Goal: Transaction & Acquisition: Download file/media

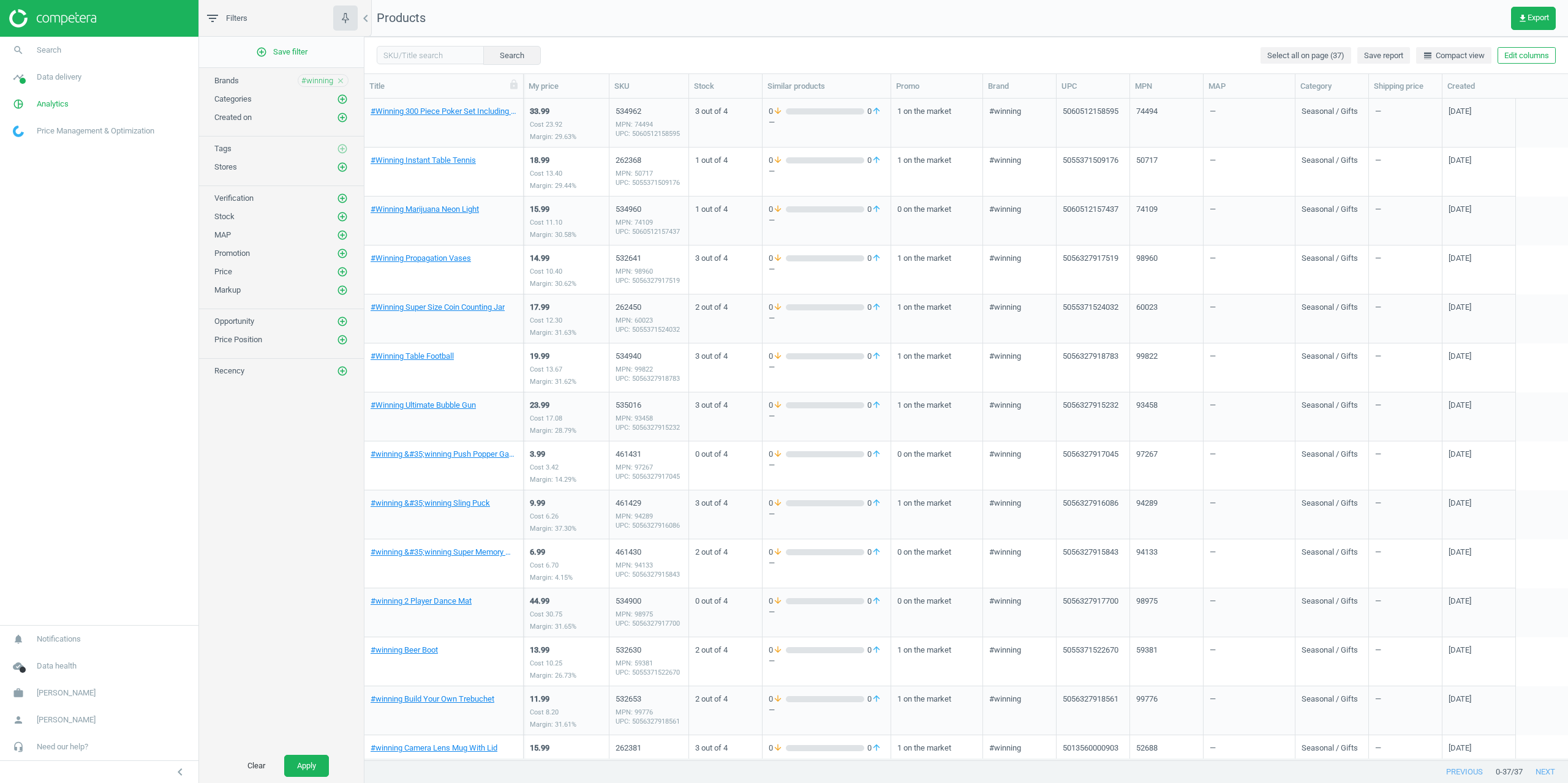
scroll to position [10, 10]
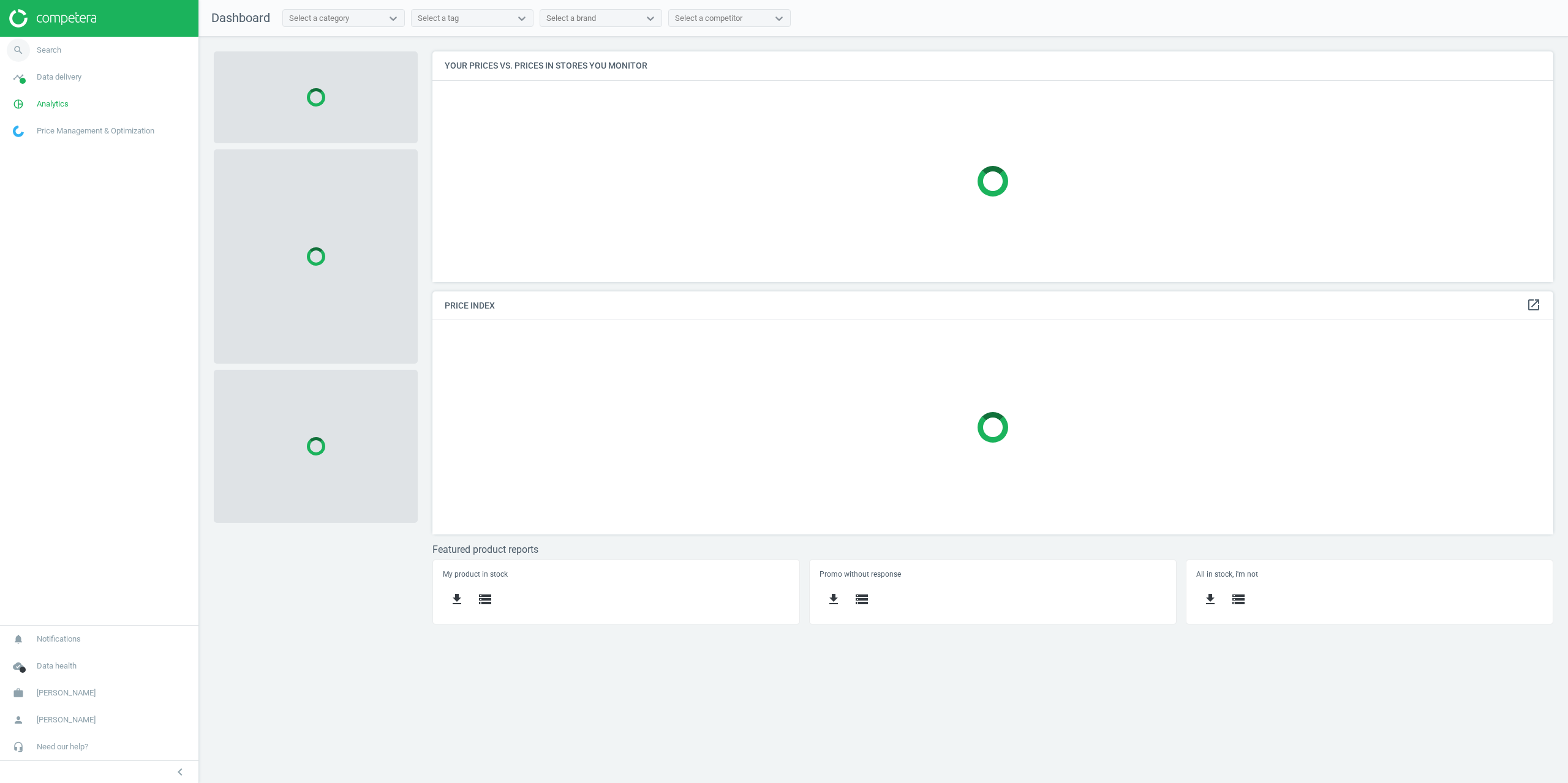
scroll to position [249, 1140]
click at [54, 53] on span "Search" at bounding box center [49, 50] width 25 height 11
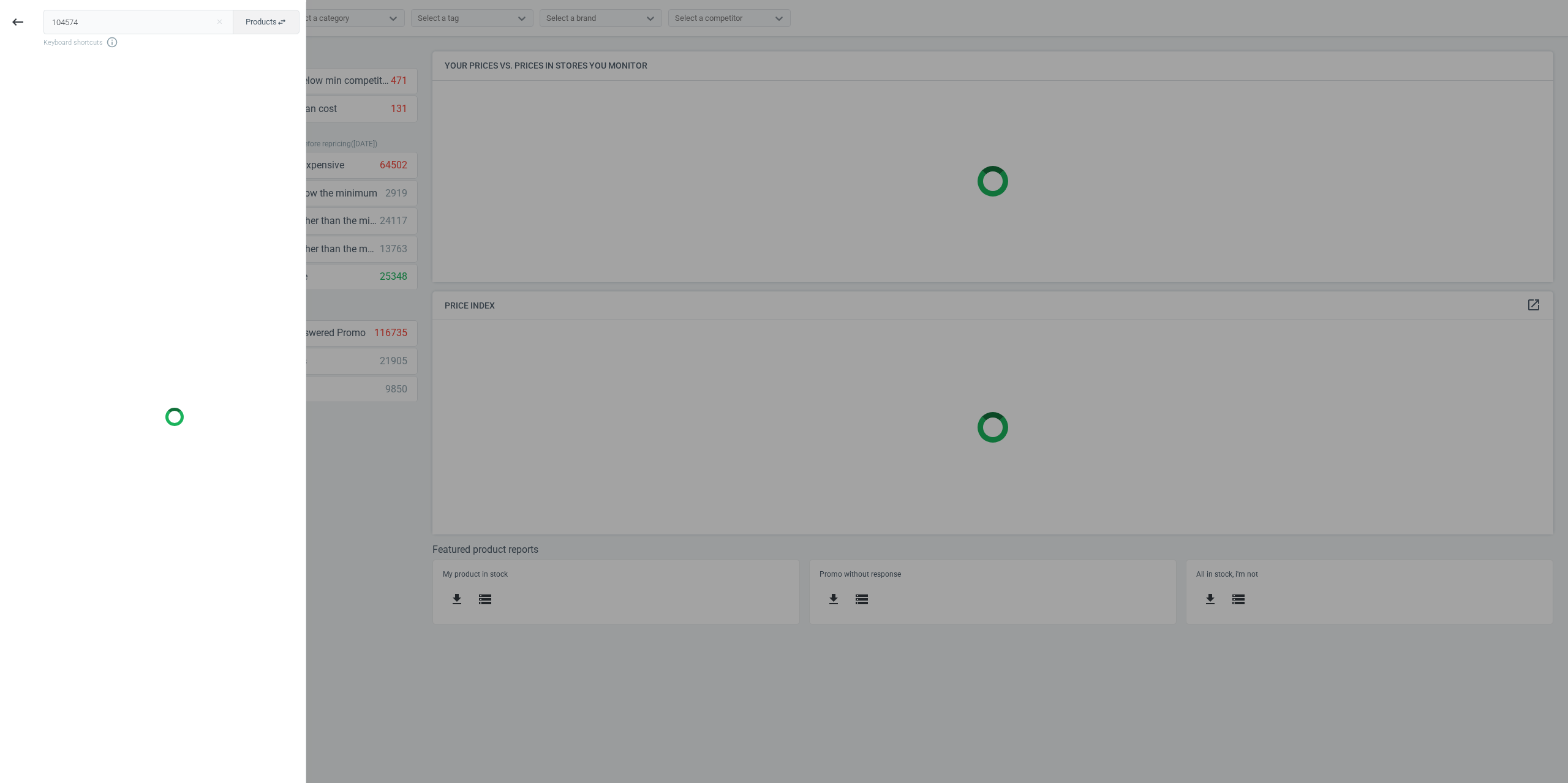
type input "104574"
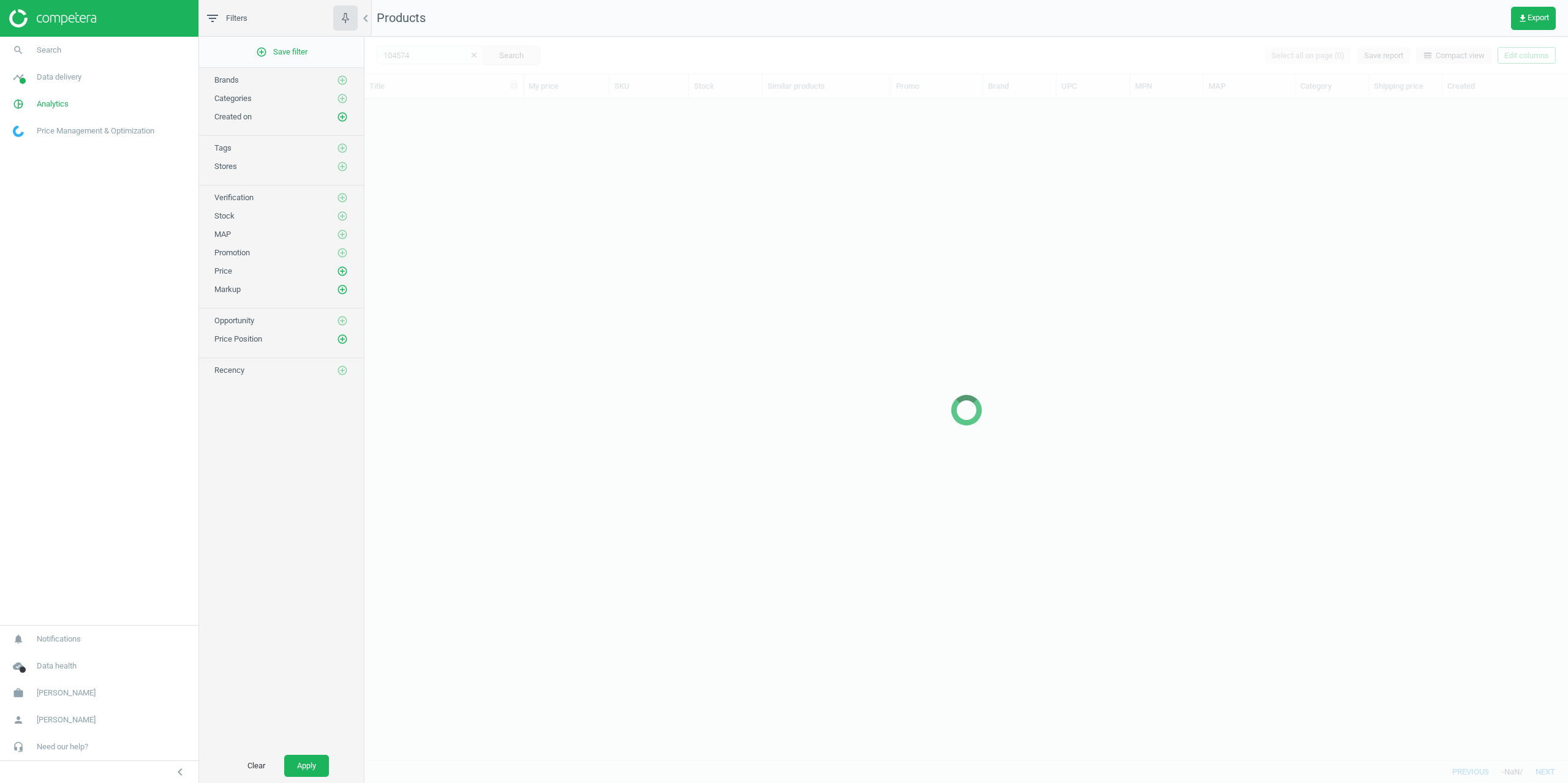
scroll to position [652, 1195]
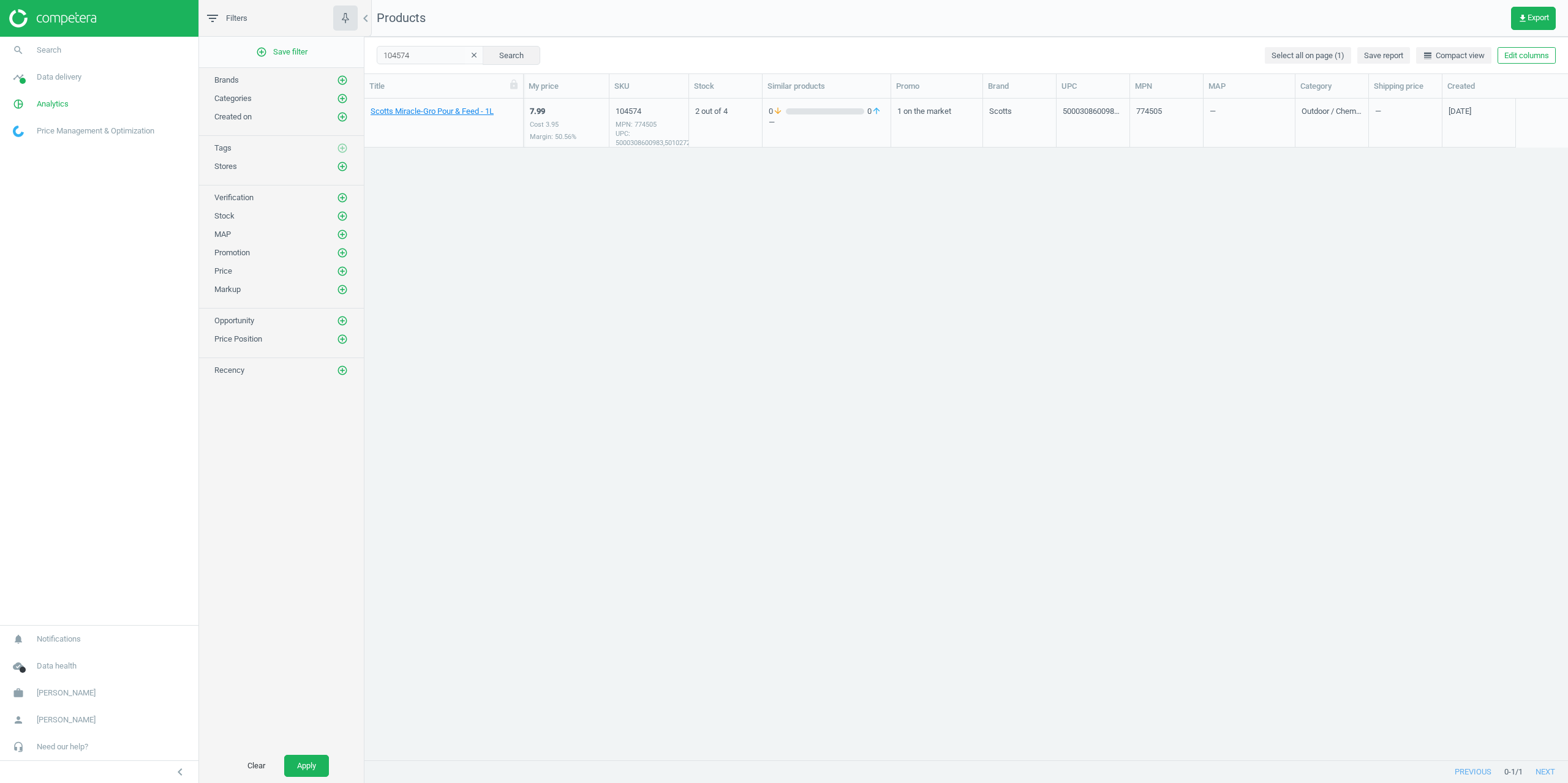
click at [384, 502] on div "Scotts Miracle-Gro Pour & Feed - 1L 7.99 Cost 3.95 Margin: 50.56% 104574 MPN: 7…" at bounding box center [966, 429] width 1204 height 661
click at [452, 110] on link "Scotts Miracle-Gro Pour & Feed - 1L" at bounding box center [432, 111] width 123 height 11
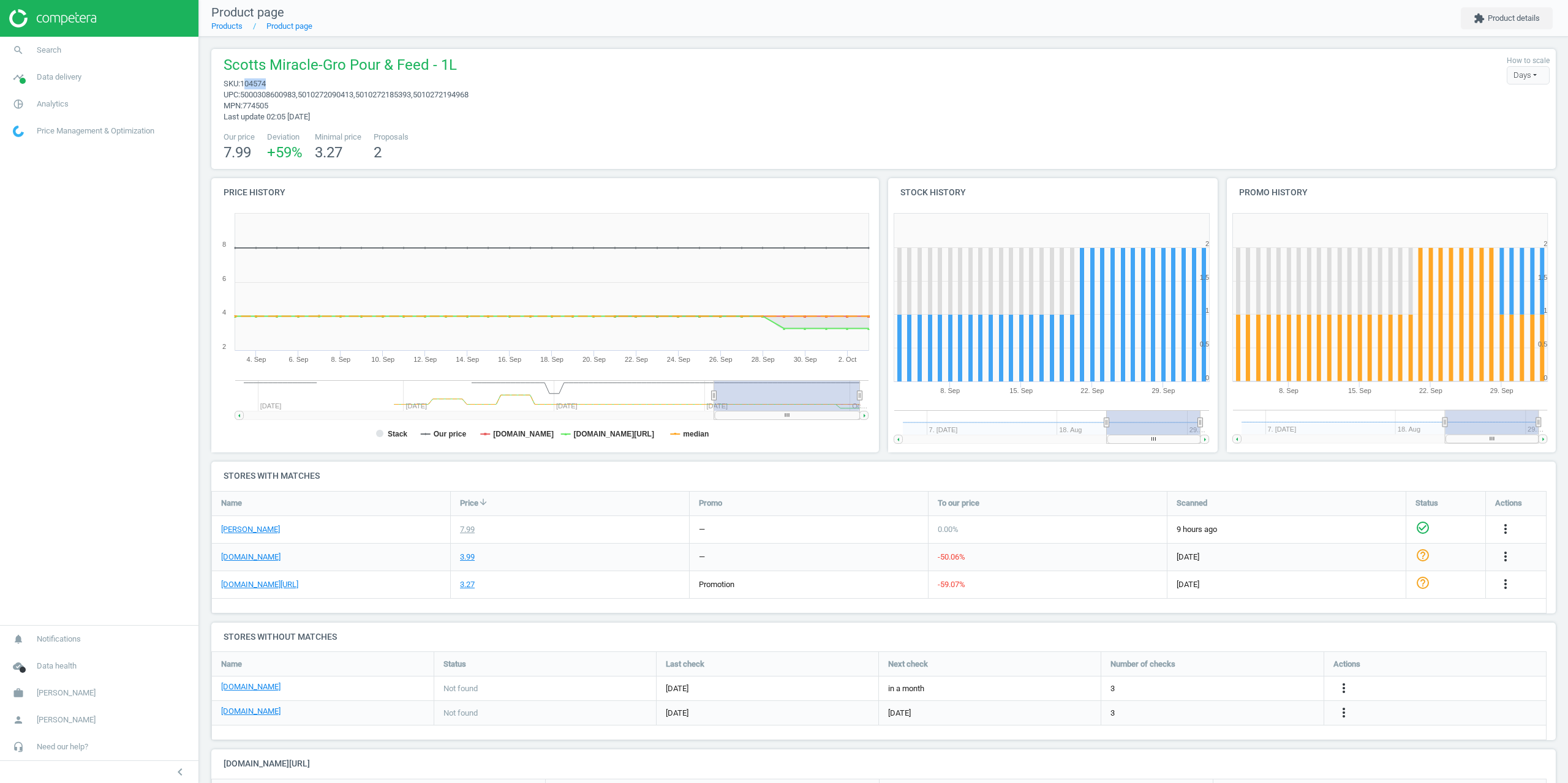
drag, startPoint x: 245, startPoint y: 85, endPoint x: 267, endPoint y: 88, distance: 22.2
click at [266, 88] on span "104574" at bounding box center [253, 83] width 26 height 9
click at [275, 84] on span "sku : 104574" at bounding box center [346, 84] width 245 height 11
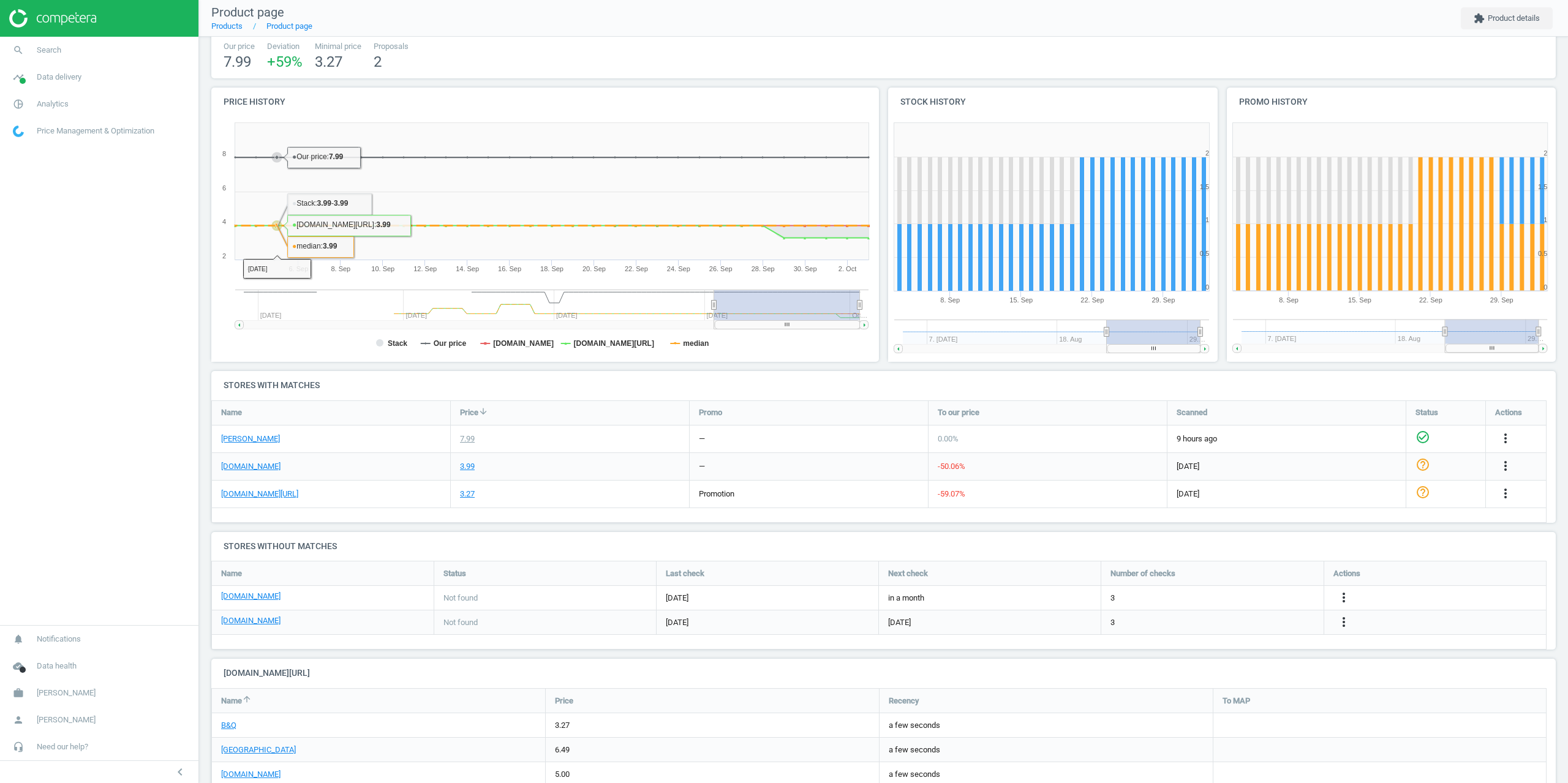
scroll to position [180, 0]
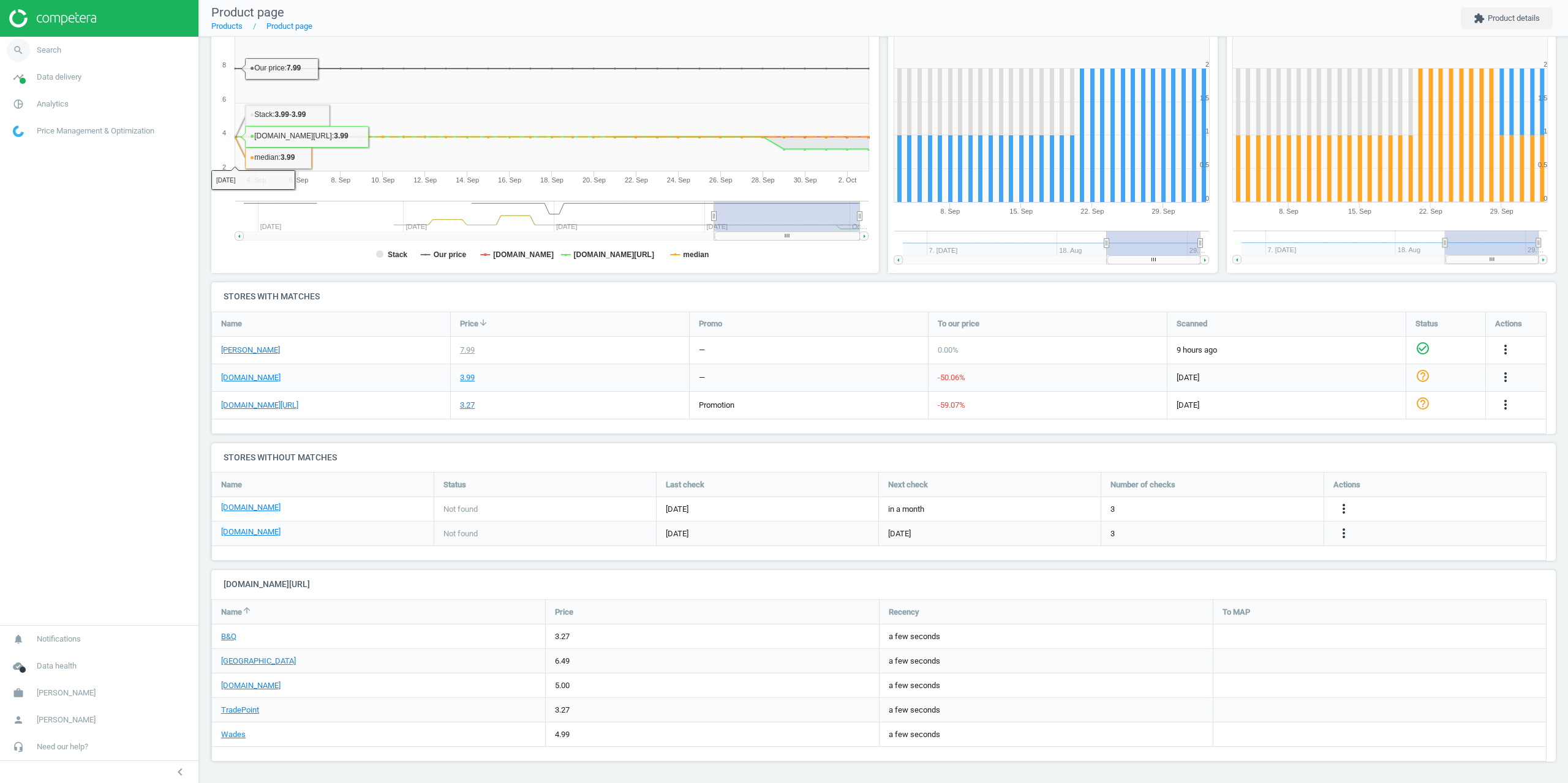
click at [35, 63] on span "search" at bounding box center [18, 50] width 37 height 27
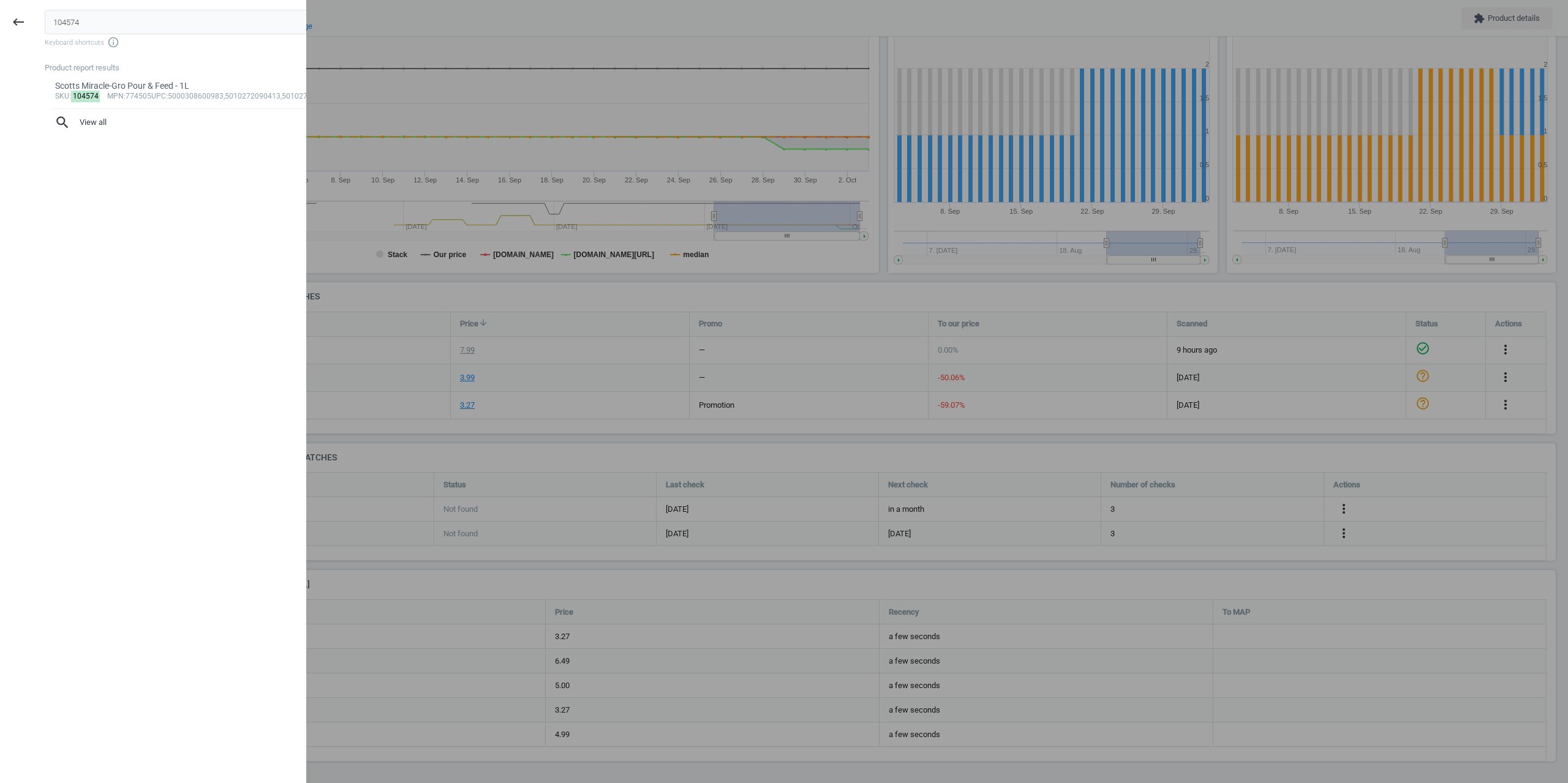
scroll to position [0, 23]
drag, startPoint x: 56, startPoint y: 23, endPoint x: 0, endPoint y: -3, distance: 61.7
click at [0, 0] on html "Group 2 Created with Sketch. ic/cloud_download/grey600 Created with Sketch. gra…" at bounding box center [784, 392] width 1568 height 783
type input "106027"
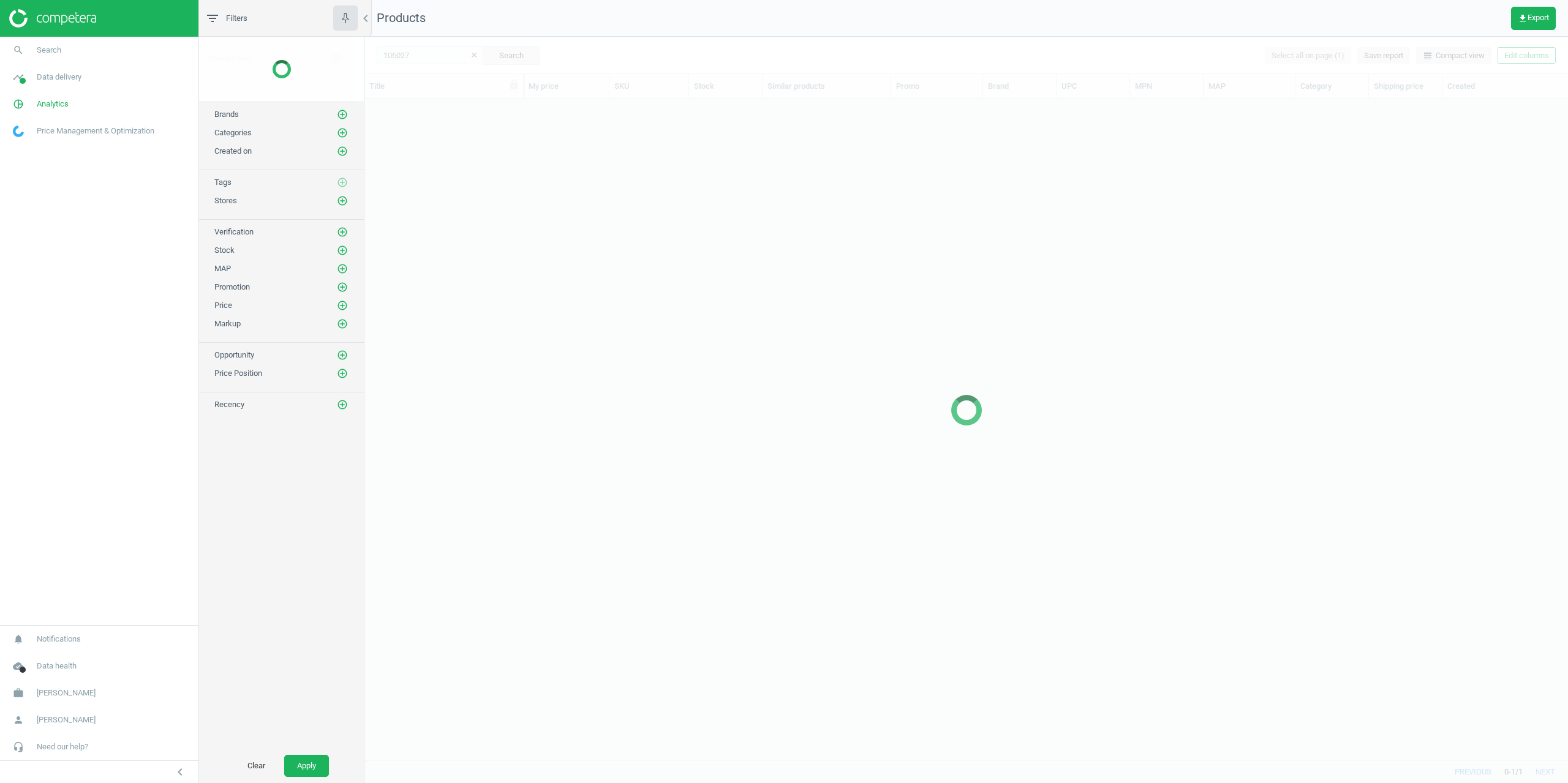
scroll to position [652, 1195]
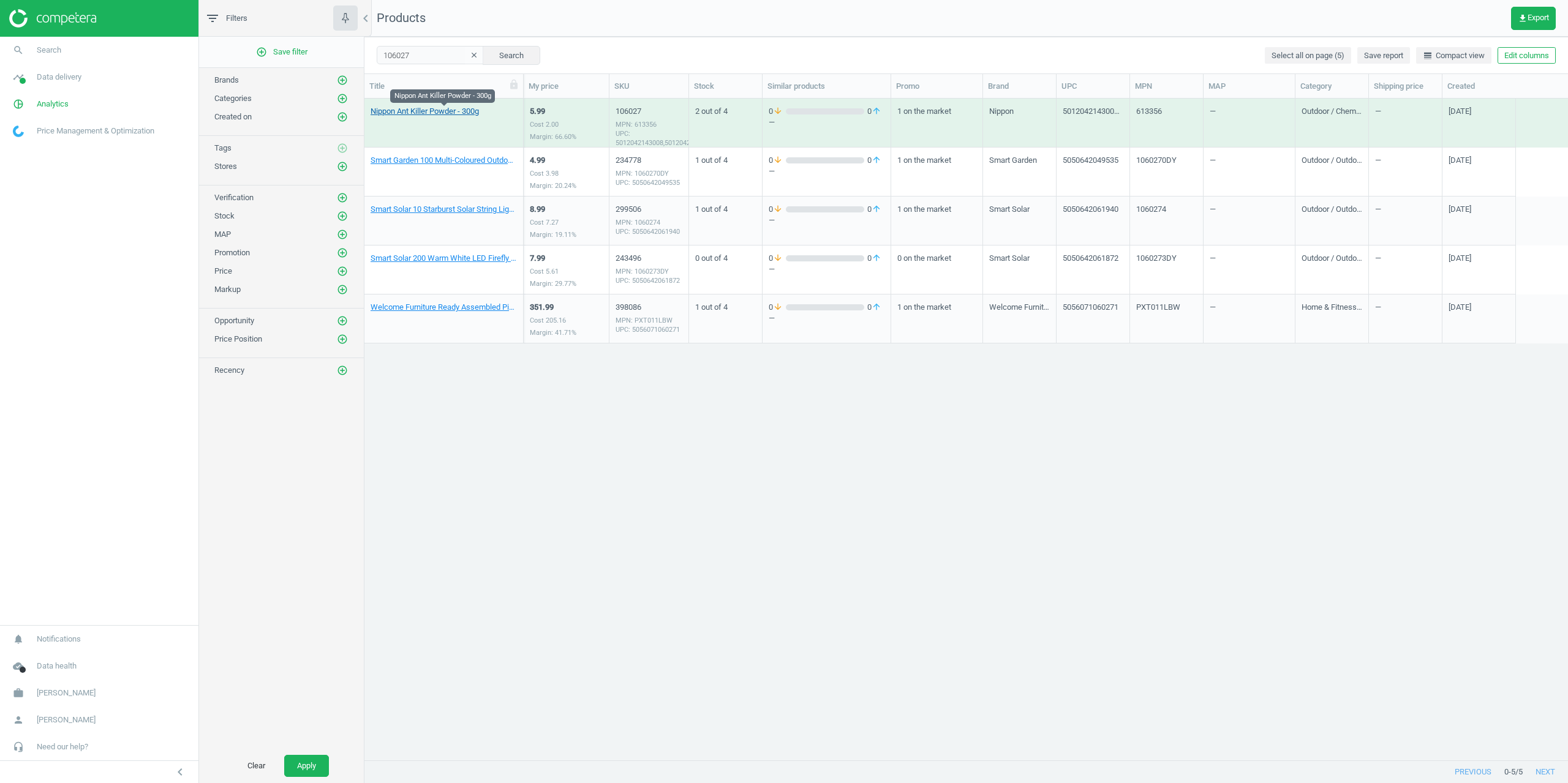
click at [425, 112] on link "Nippon Ant Killer Powder - 300g" at bounding box center [425, 111] width 108 height 11
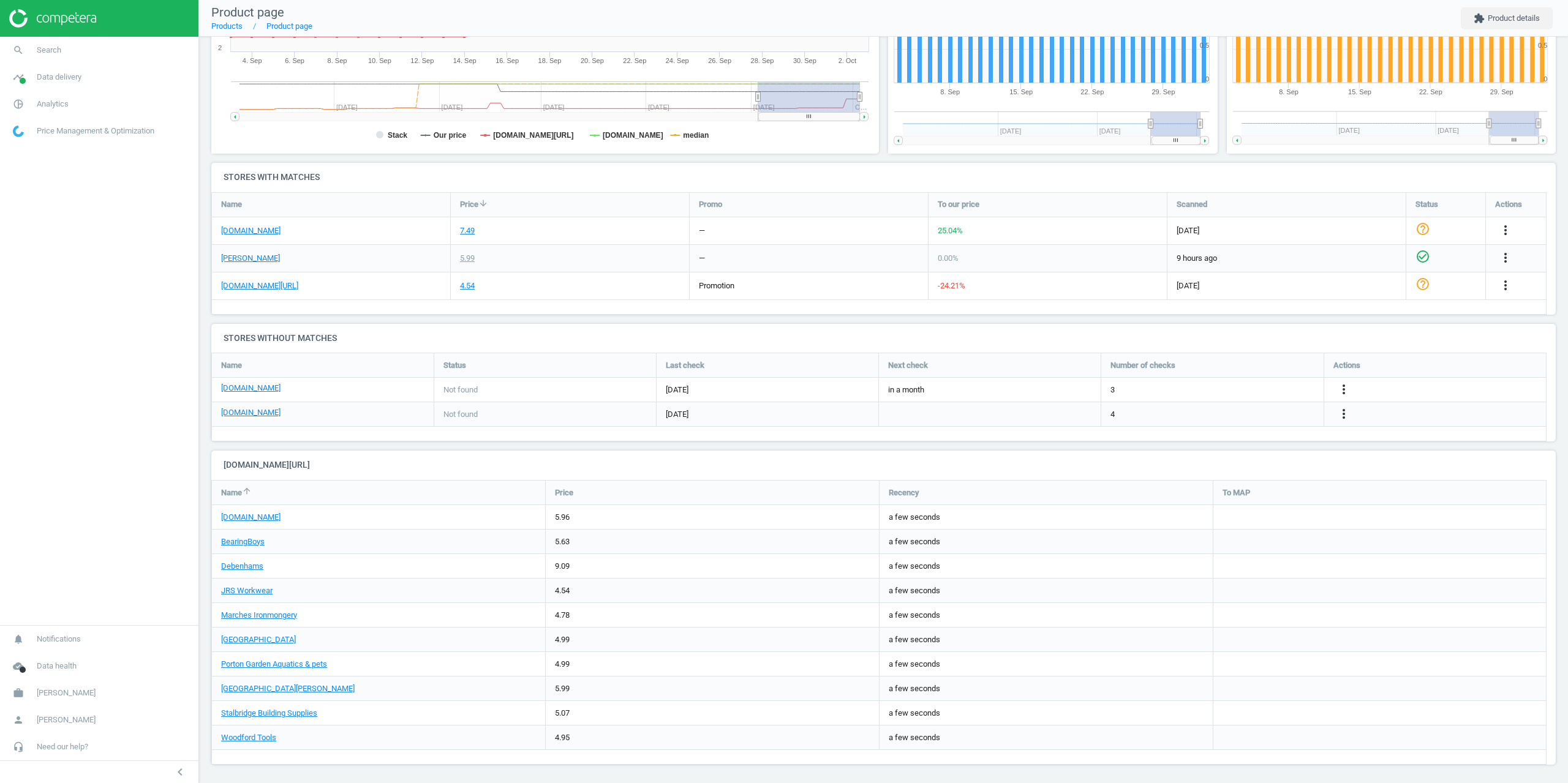
scroll to position [302, 0]
click at [102, 312] on nav "search Search timeline Data delivery Overview Matches dashboard Matches Rematch…" at bounding box center [99, 331] width 199 height 589
click at [63, 107] on span "Analytics" at bounding box center [52, 104] width 32 height 11
click at [39, 151] on span "Products" at bounding box center [27, 149] width 29 height 10
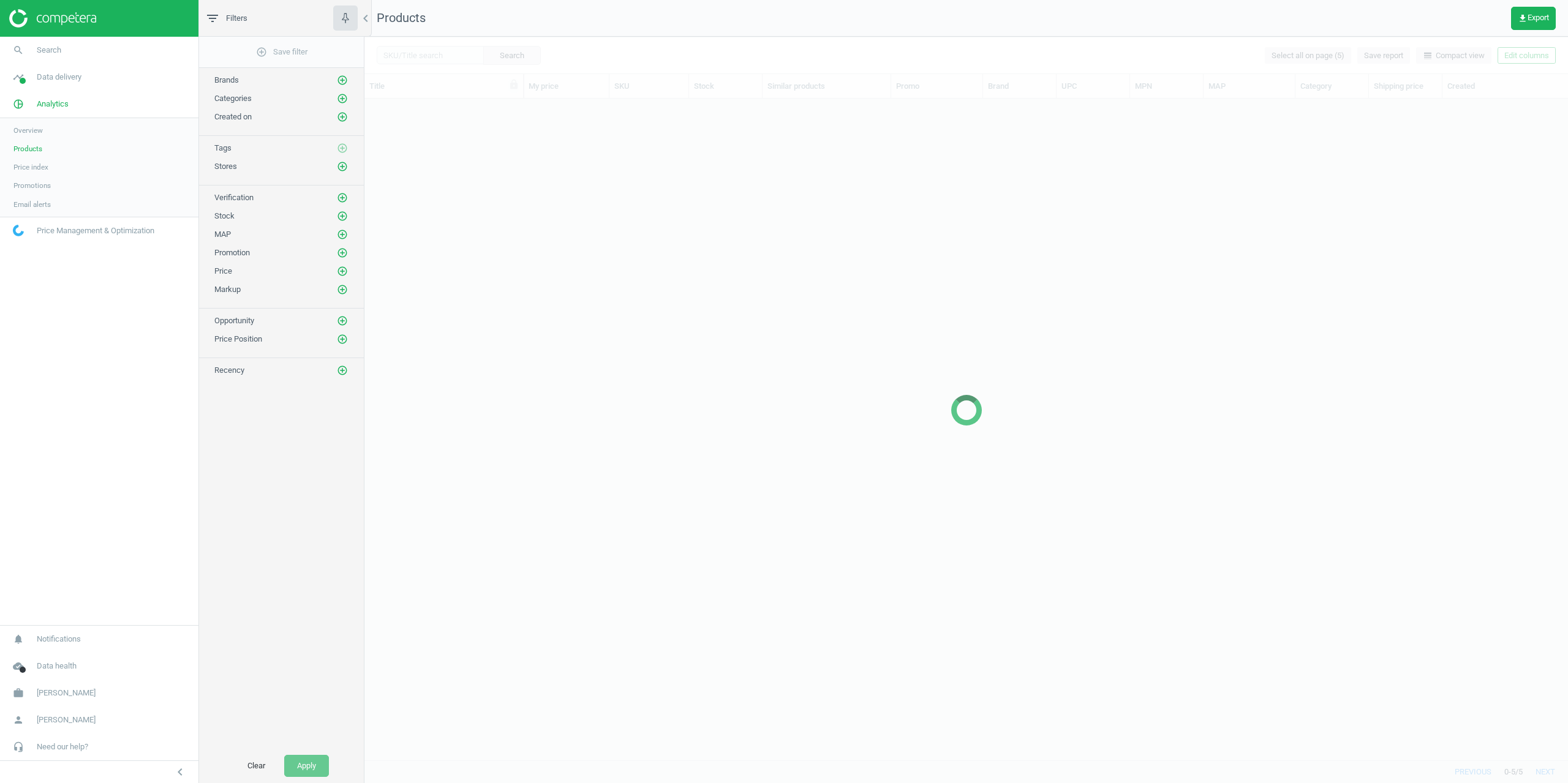
scroll to position [652, 1195]
click at [1536, 26] on button "get_app Export" at bounding box center [1533, 18] width 44 height 23
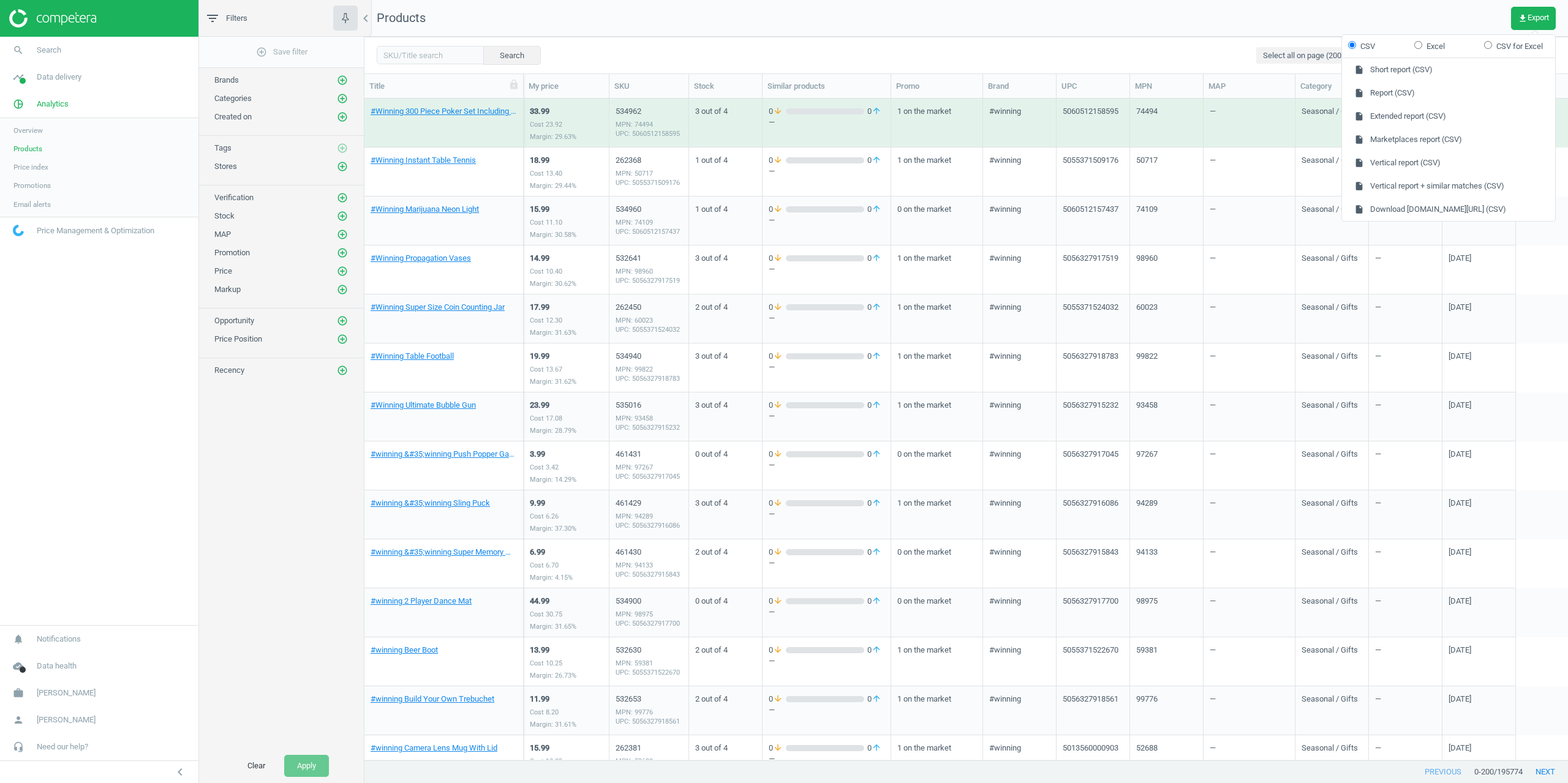
click at [1062, 31] on nav "Products get_app Export" at bounding box center [966, 18] width 1204 height 37
drag, startPoint x: 805, startPoint y: 21, endPoint x: 840, endPoint y: 36, distance: 38.1
click at [805, 21] on nav "Products get_app Export" at bounding box center [966, 18] width 1204 height 37
click at [833, 44] on div "Search Select all on page (200) Save report line_weight Compact view Edit colum…" at bounding box center [966, 55] width 1204 height 37
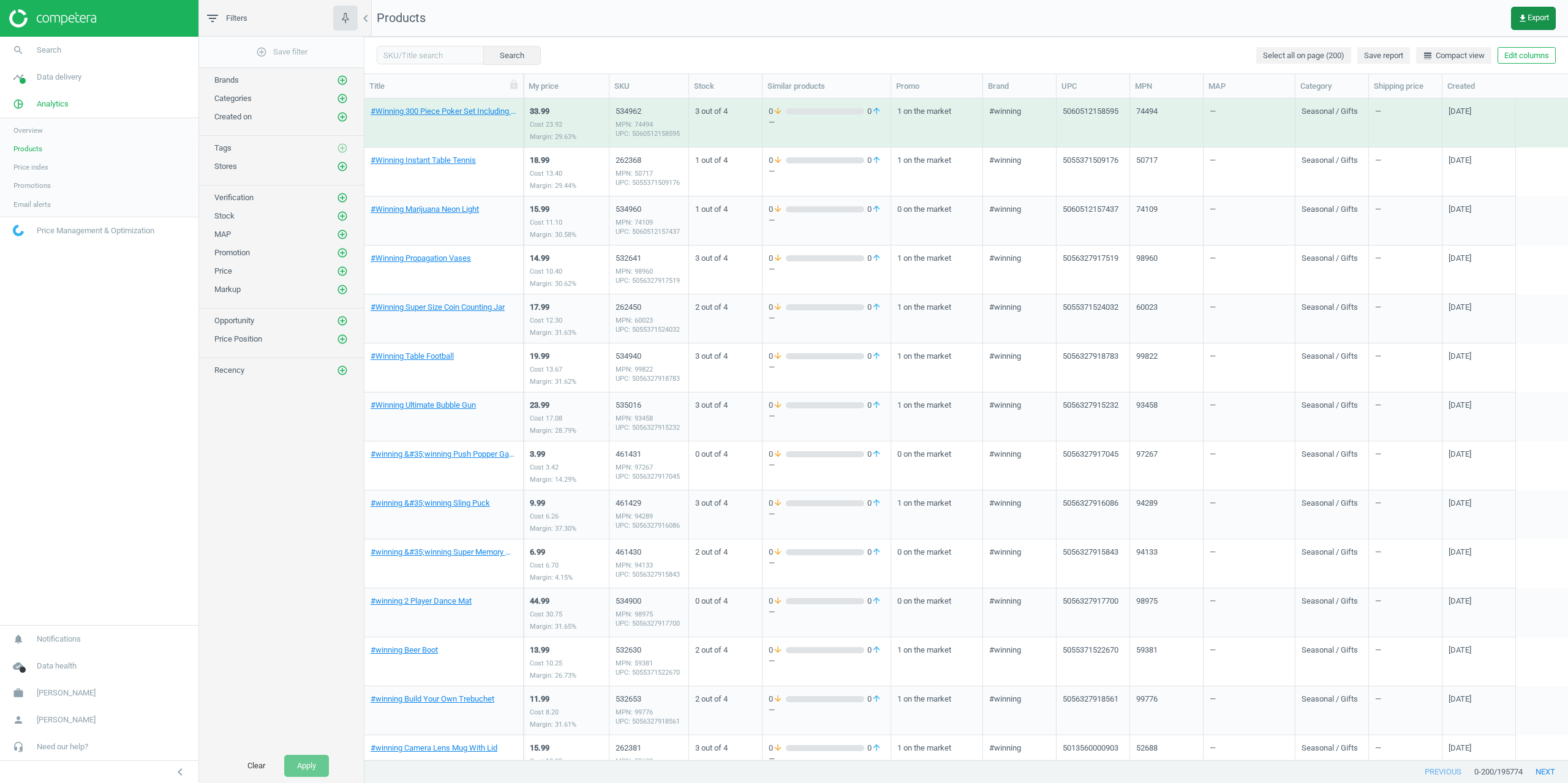
click at [1537, 17] on span "get_app Export" at bounding box center [1533, 18] width 31 height 10
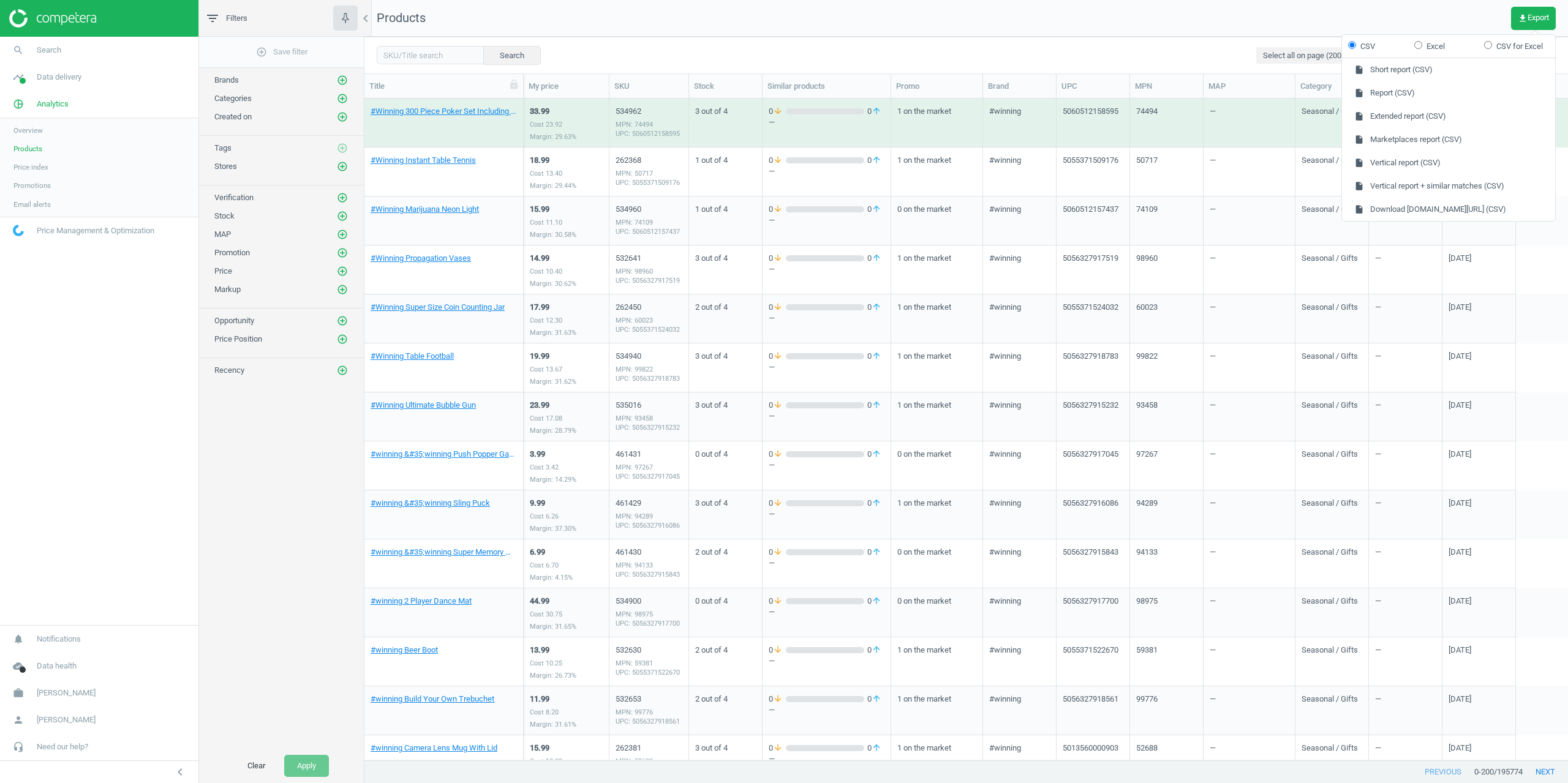
click at [884, 30] on nav "Products get_app Export" at bounding box center [966, 18] width 1204 height 37
click at [785, 45] on div "Search Select all on page (200) Save report line_weight Compact view Edit colum…" at bounding box center [966, 55] width 1204 height 37
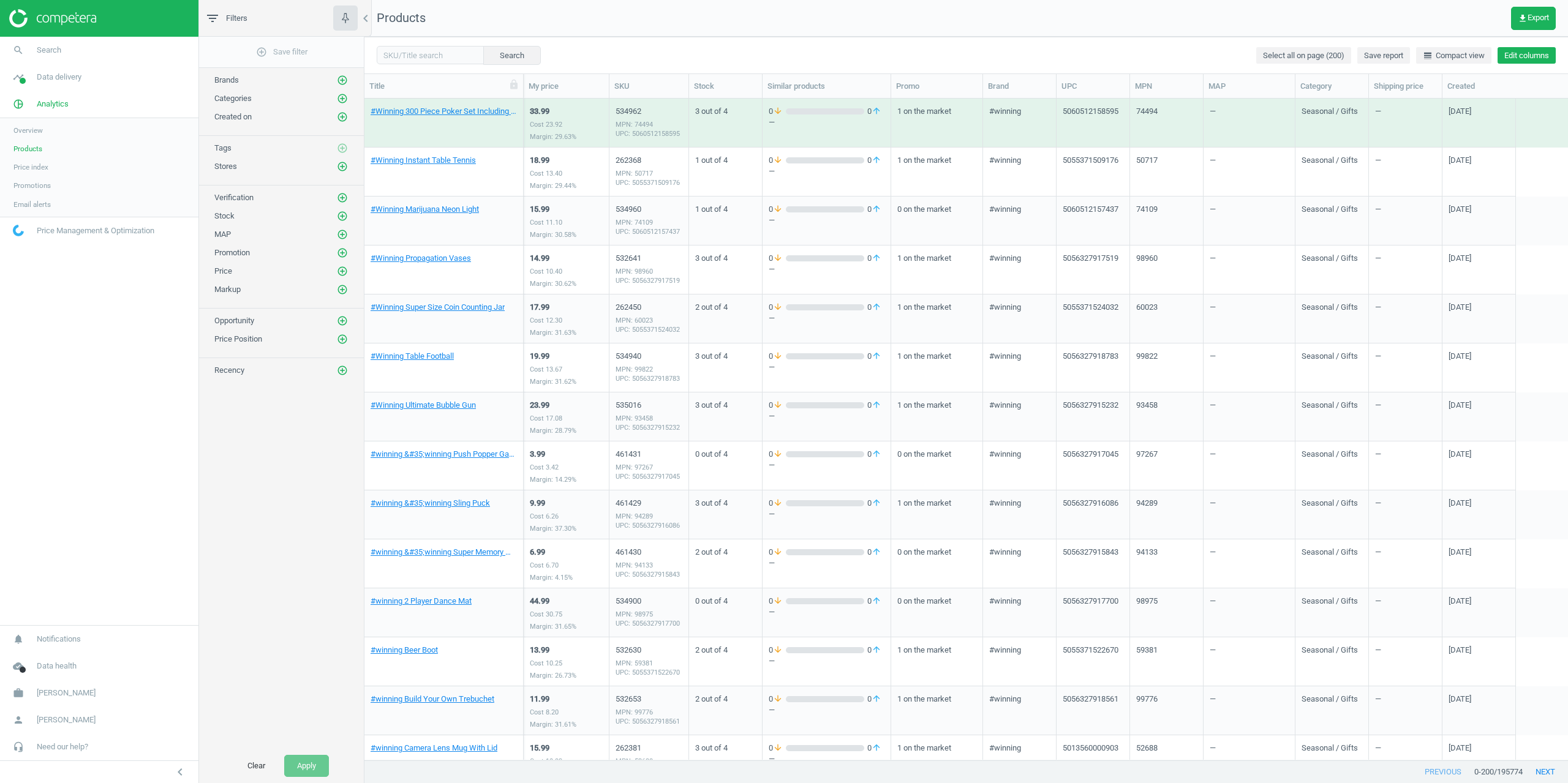
click at [1536, 51] on button "Edit columns" at bounding box center [1526, 56] width 58 height 17
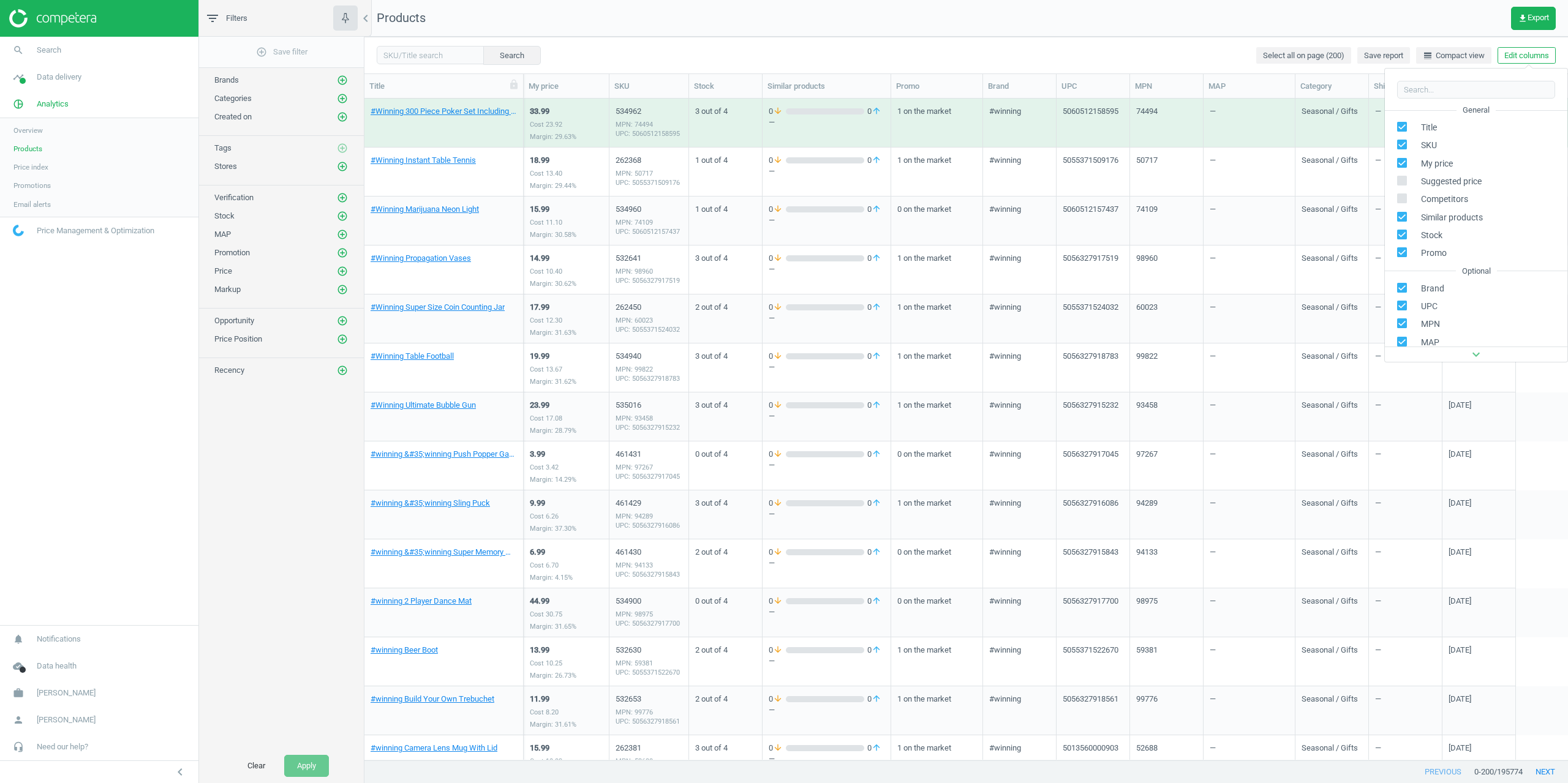
click at [986, 38] on div "Search Select all on page (200) Save report line_weight Compact view Edit colum…" at bounding box center [966, 55] width 1204 height 37
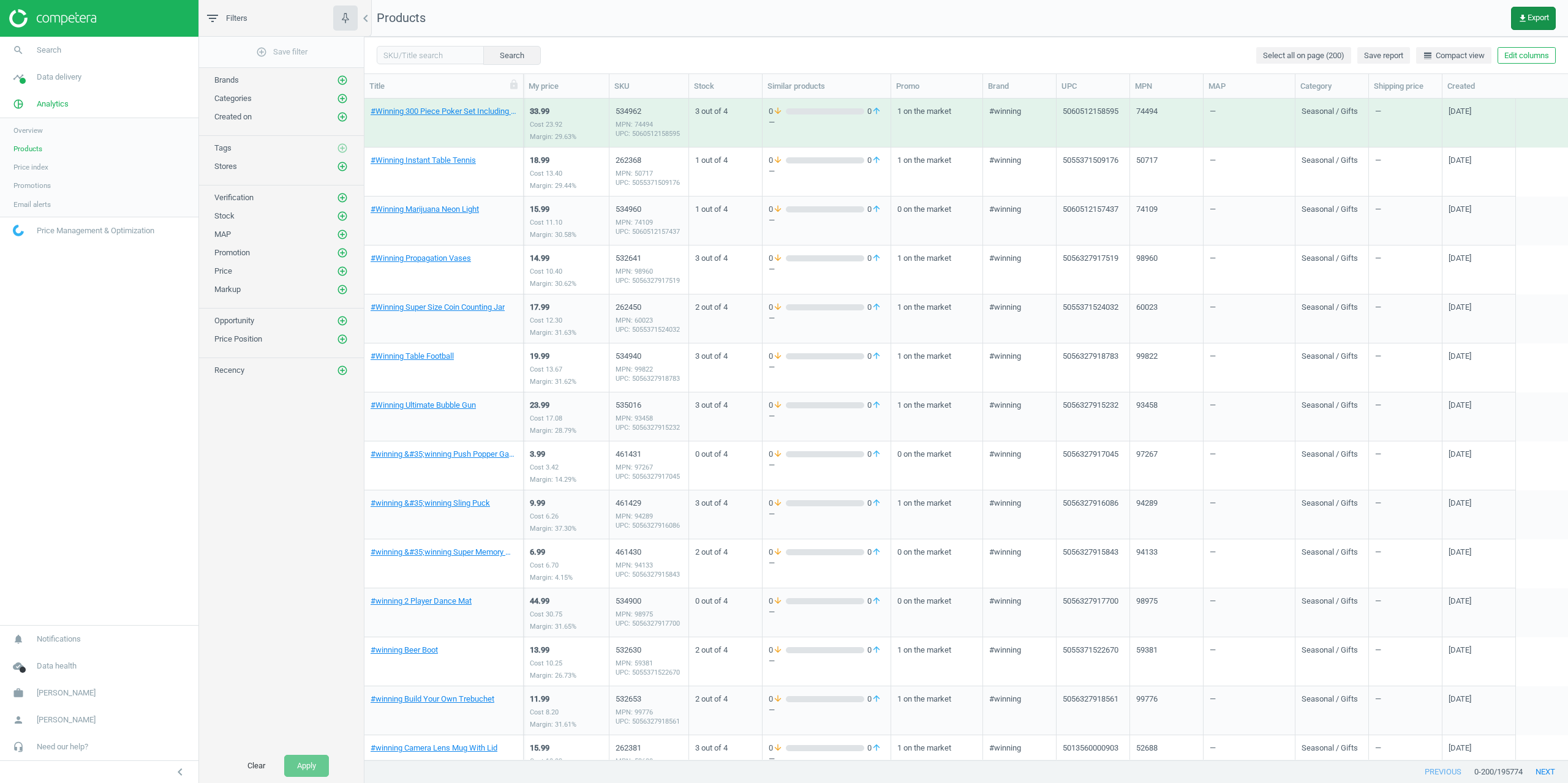
click at [1550, 17] on button "get_app Export" at bounding box center [1533, 18] width 44 height 23
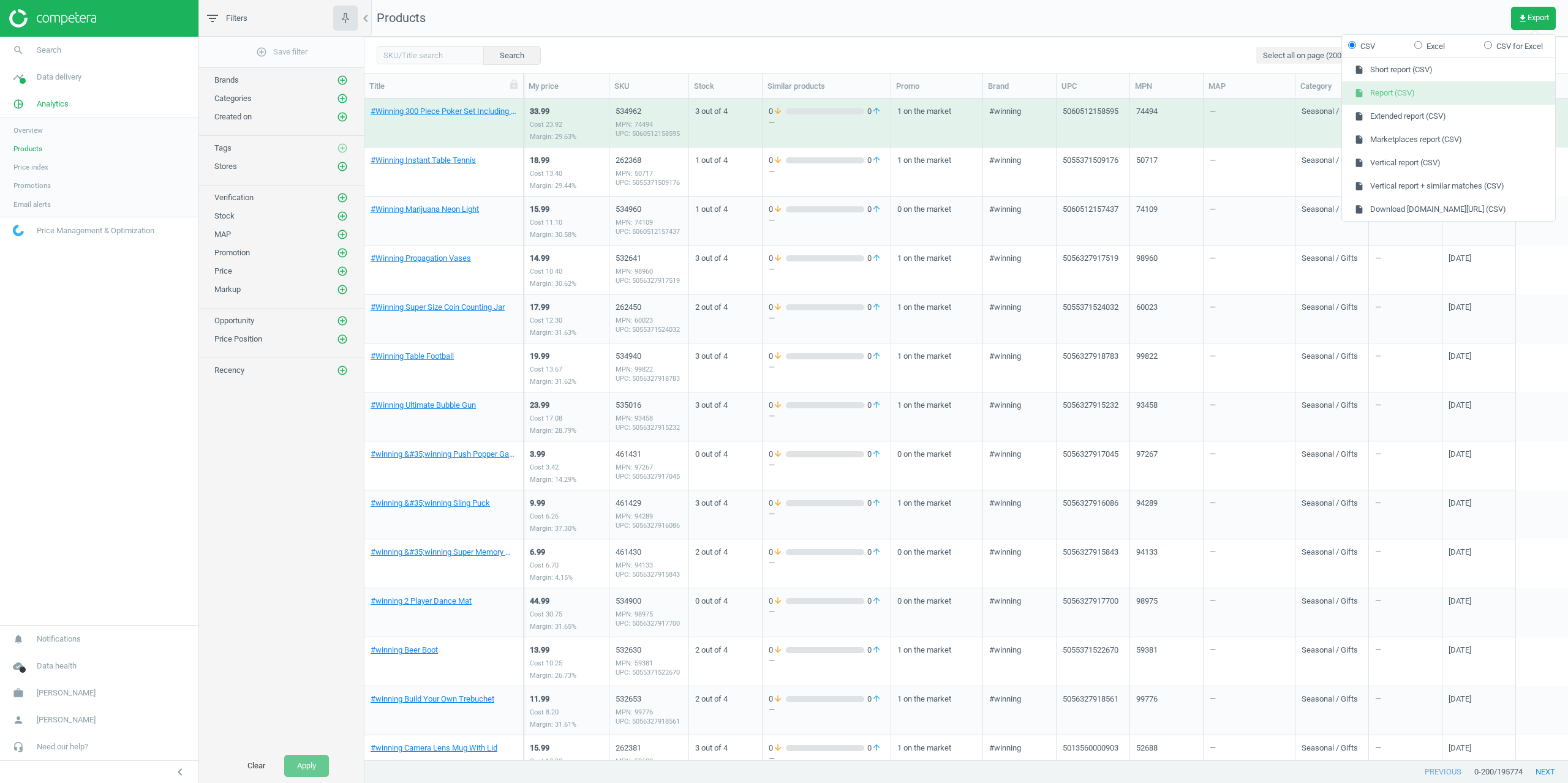
click at [1434, 97] on button "insert_drive_file Report (CSV)" at bounding box center [1448, 93] width 213 height 23
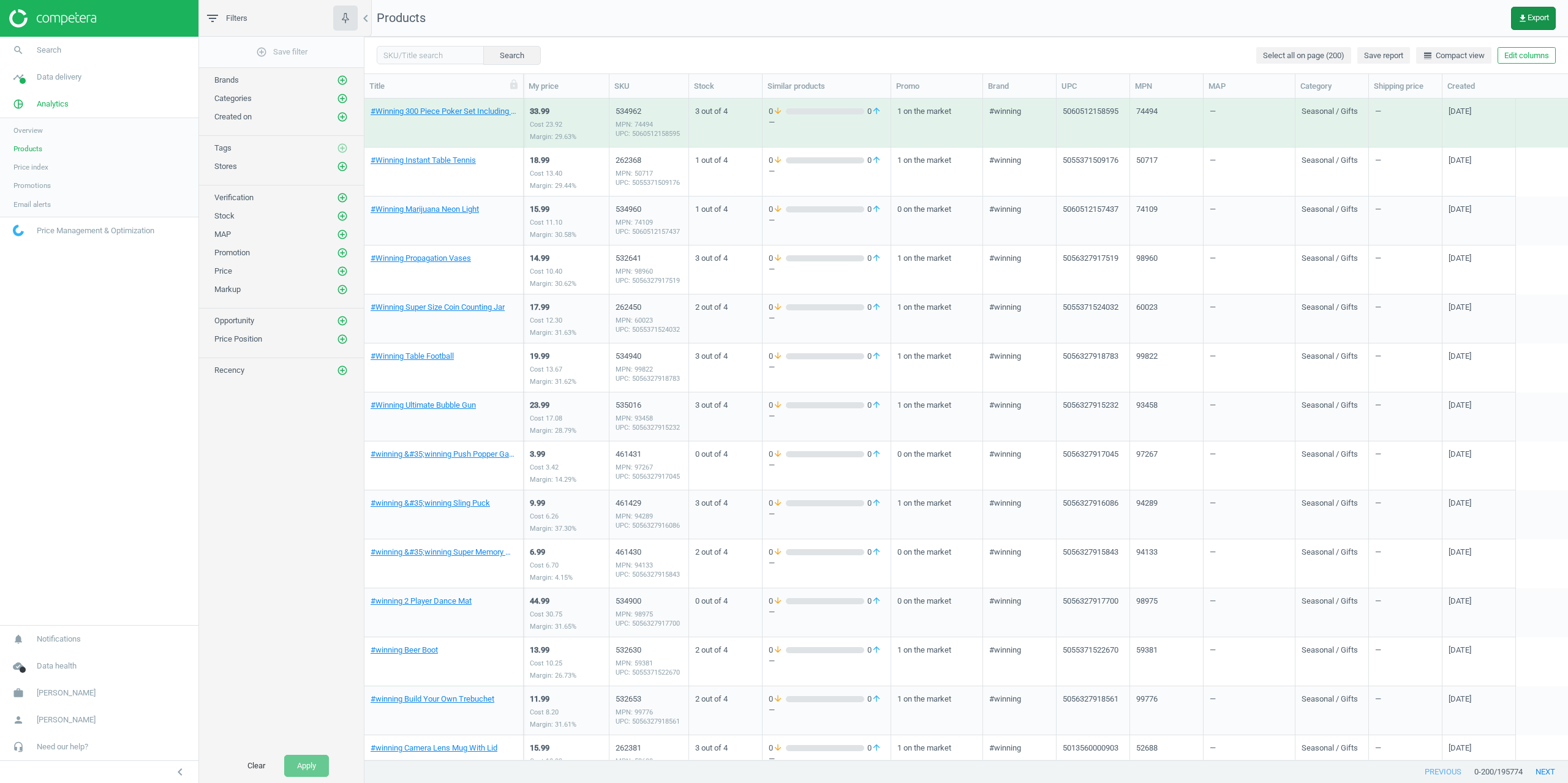
click at [1536, 20] on span "get_app Export" at bounding box center [1533, 18] width 31 height 10
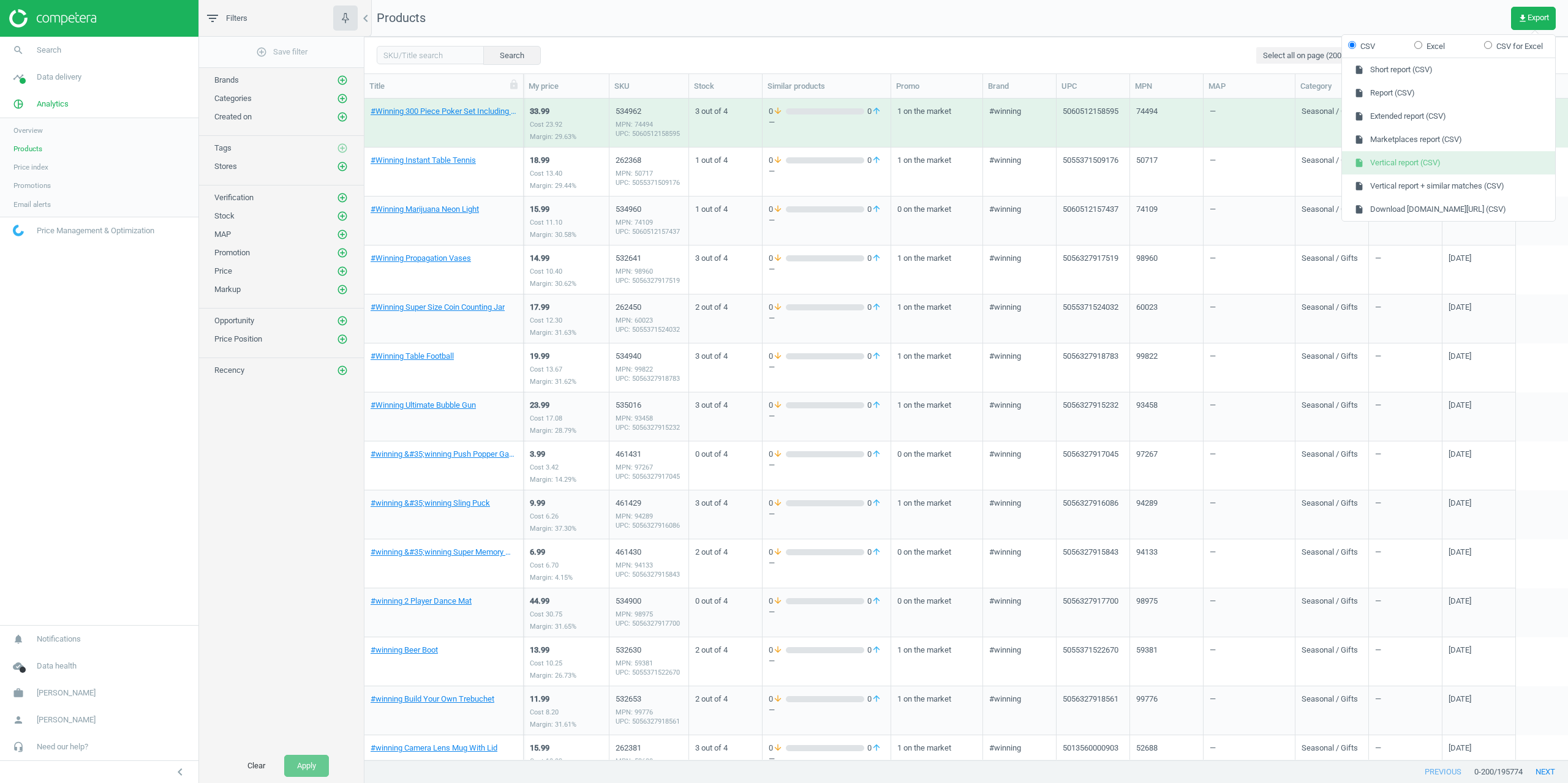
click at [1407, 164] on button "insert_drive_file Vertical report (CSV)" at bounding box center [1448, 163] width 213 height 23
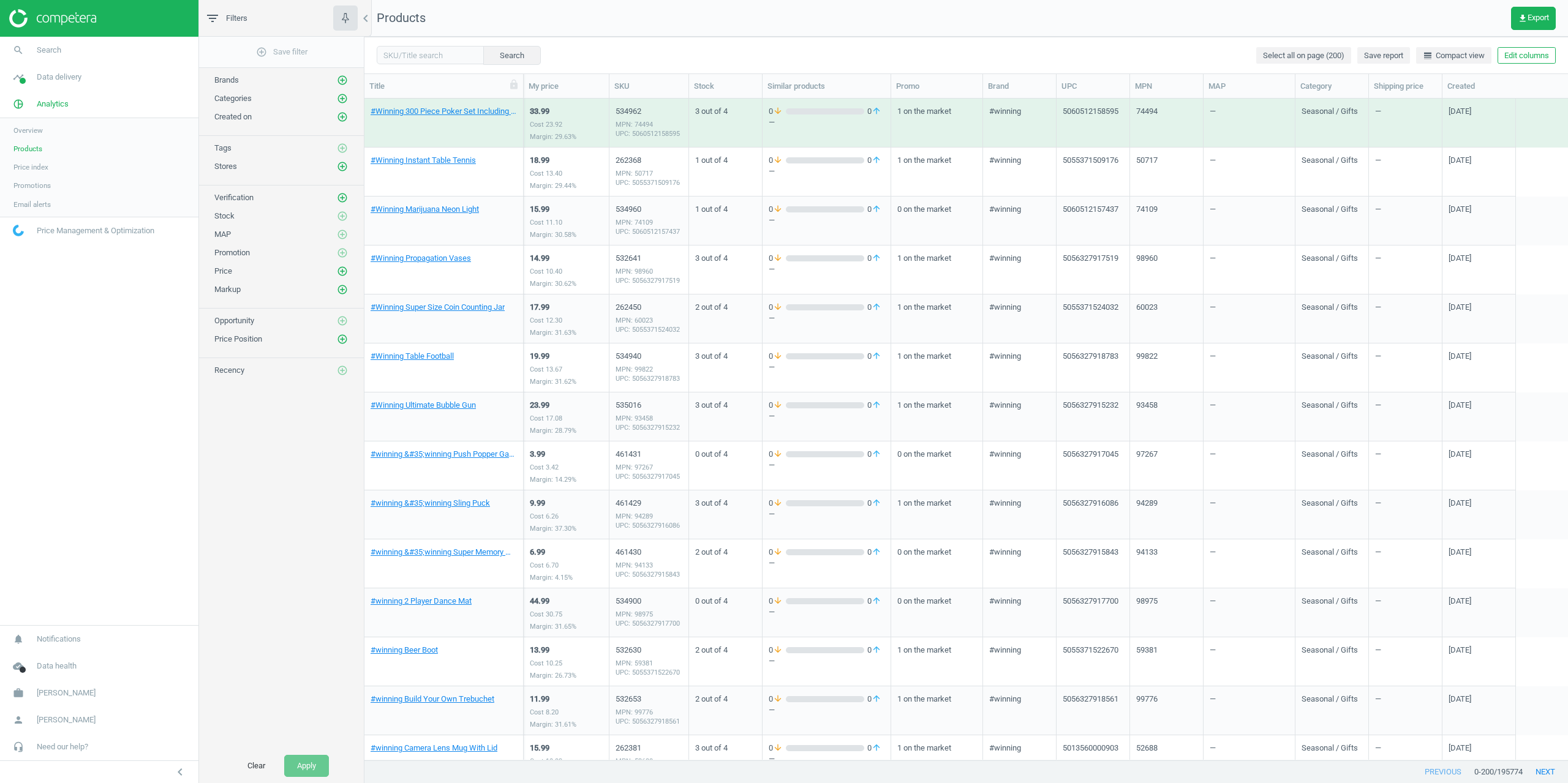
click at [799, 18] on nav "Products get_app Export" at bounding box center [966, 18] width 1204 height 37
click at [785, 43] on div "Search Select all on page (200) Save report line_weight Compact view Edit colum…" at bounding box center [966, 55] width 1204 height 37
click at [833, 25] on nav "Products get_app Export" at bounding box center [966, 18] width 1204 height 37
click at [697, 16] on nav "Products get_app Export" at bounding box center [966, 18] width 1204 height 37
click at [785, 37] on div "Search Select all on page (200) Save report line_weight Compact view Edit colum…" at bounding box center [966, 55] width 1204 height 37
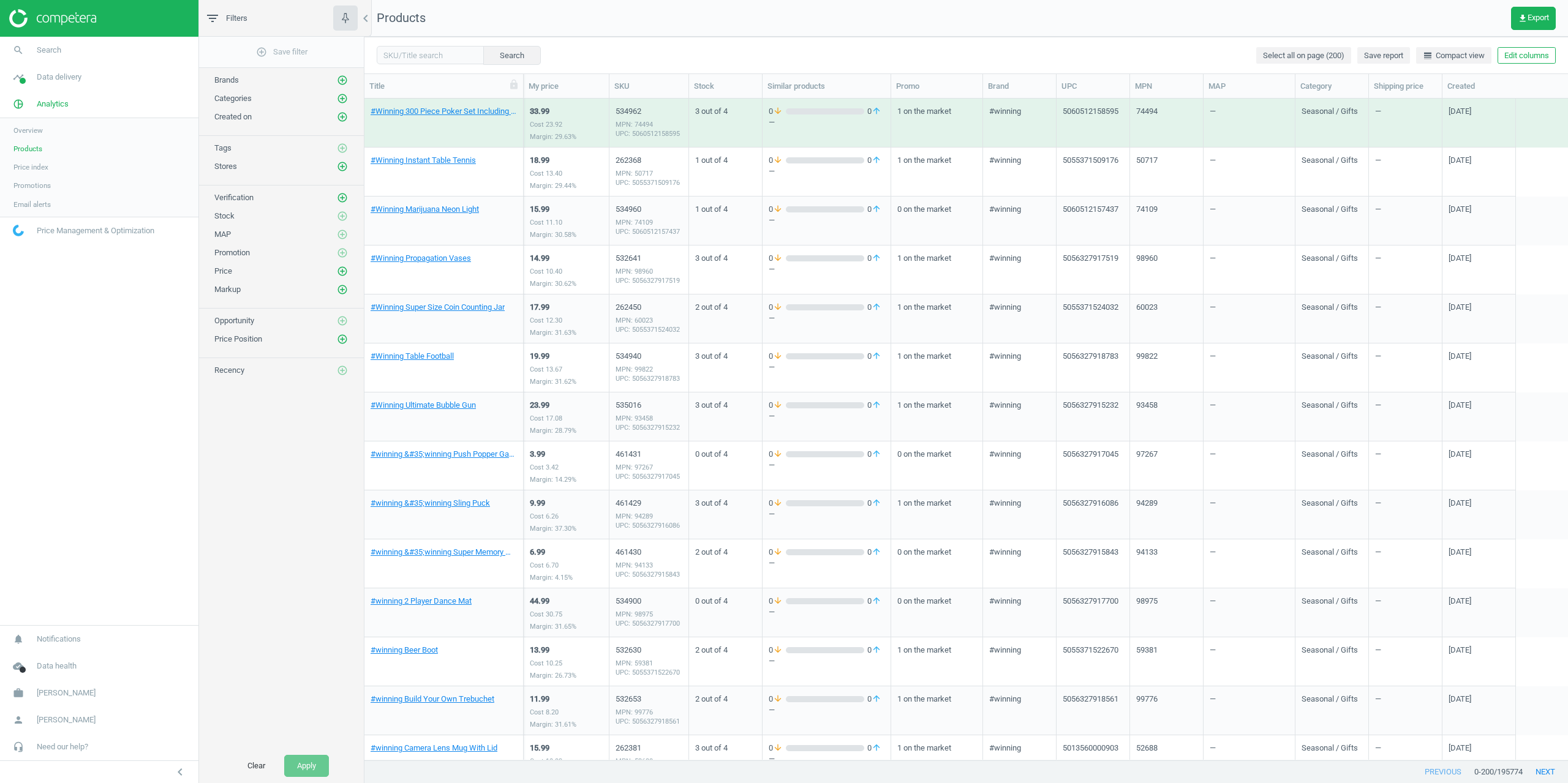
click at [766, 11] on nav "Products get_app Export" at bounding box center [966, 18] width 1204 height 37
click at [770, 23] on nav "Products get_app Export" at bounding box center [966, 18] width 1204 height 37
click at [806, 29] on nav "Products get_app Export" at bounding box center [966, 18] width 1204 height 37
click at [298, 465] on div "add_circle_outline Save filter Brands add_circle_outline Categories add_circle_…" at bounding box center [282, 392] width 165 height 712
click at [759, 20] on nav "Products get_app Export" at bounding box center [966, 18] width 1204 height 37
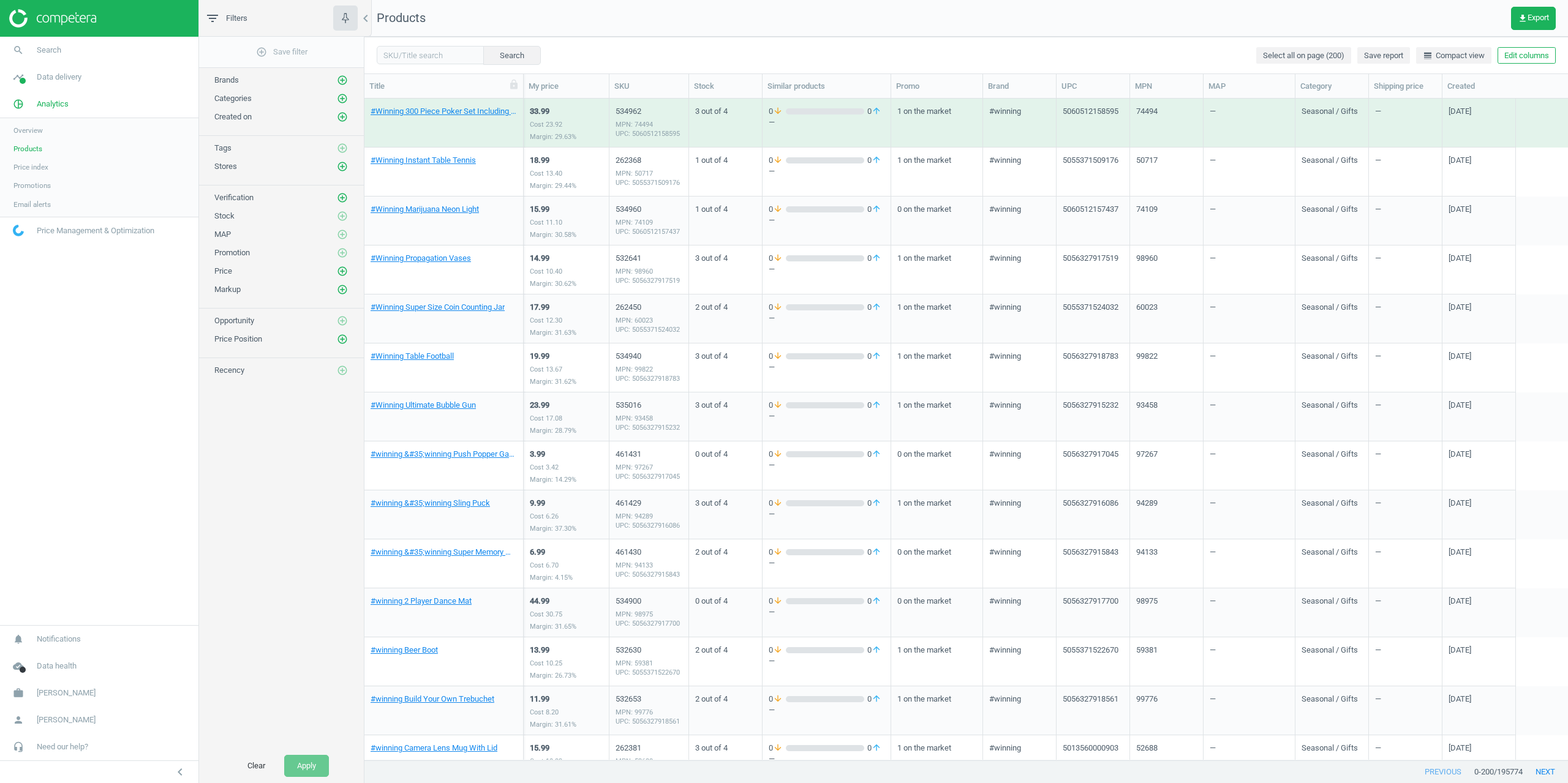
click at [269, 398] on div "add_circle_outline Save filter Brands add_circle_outline Categories add_circle_…" at bounding box center [282, 392] width 165 height 712
click at [807, 23] on nav "Products get_app Export" at bounding box center [966, 18] width 1204 height 37
click at [850, 20] on nav "Products get_app Export" at bounding box center [966, 18] width 1204 height 37
click at [285, 459] on div "add_circle_outline Save filter Brands add_circle_outline Categories add_circle_…" at bounding box center [282, 392] width 165 height 712
click at [818, 18] on nav "Products get_app Export" at bounding box center [966, 18] width 1204 height 37
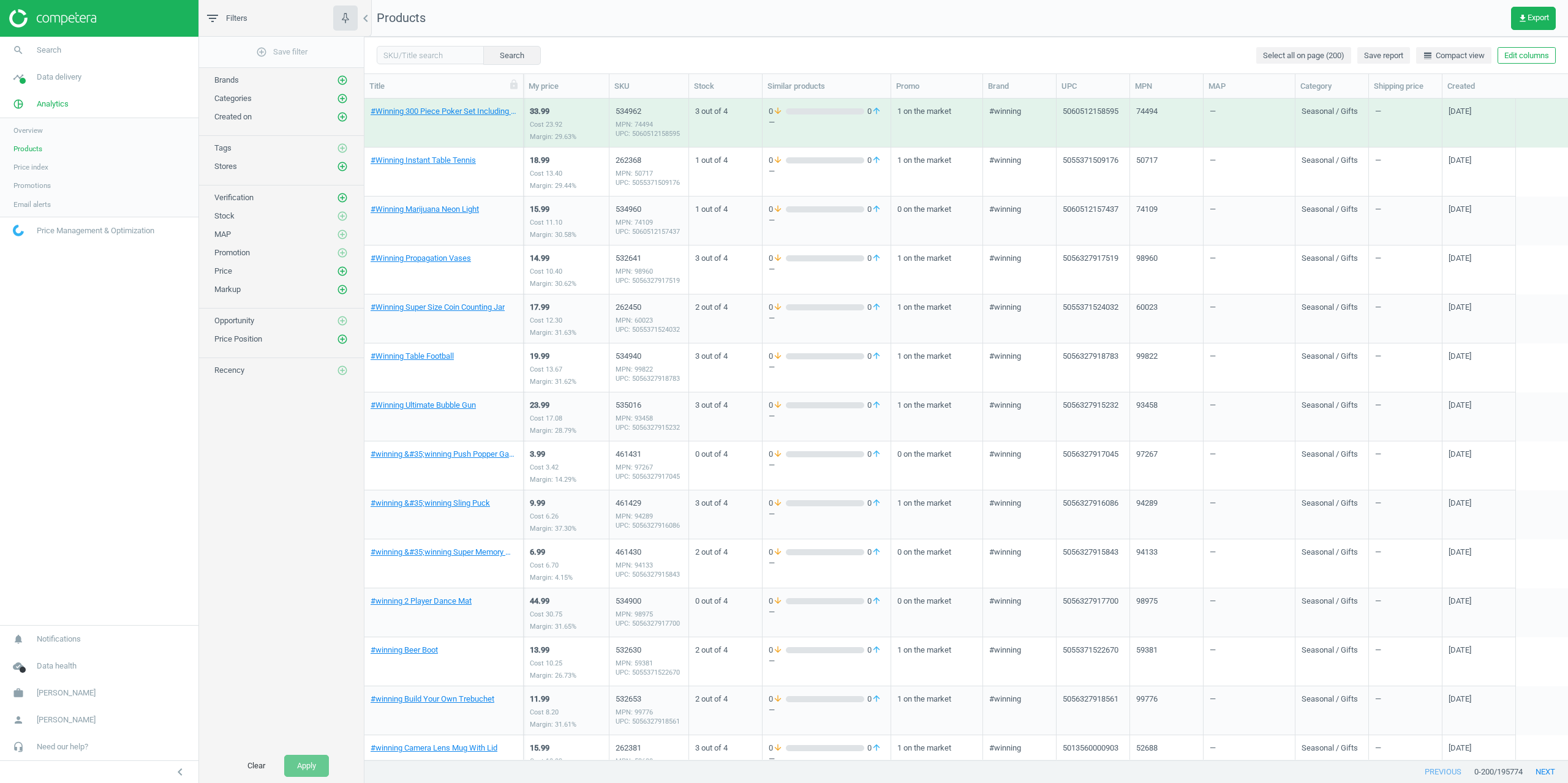
click at [835, 35] on nav "Products get_app Export" at bounding box center [966, 18] width 1204 height 37
click at [236, 556] on div "add_circle_outline Save filter Brands add_circle_outline Categories add_circle_…" at bounding box center [282, 392] width 165 height 712
